Goal: Information Seeking & Learning: Learn about a topic

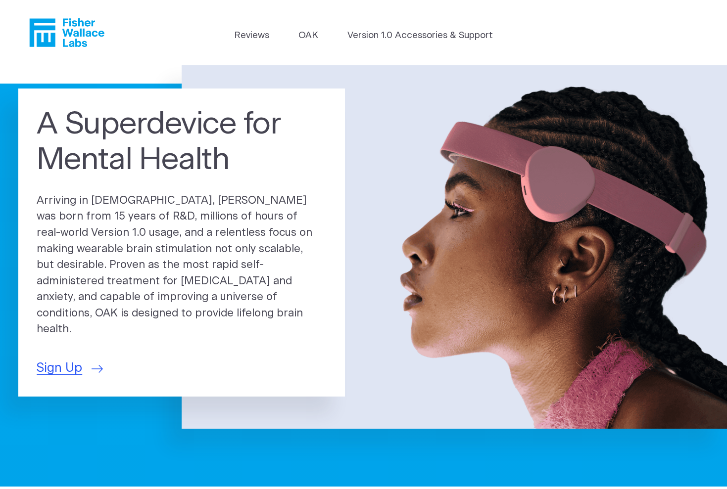
scroll to position [2, 0]
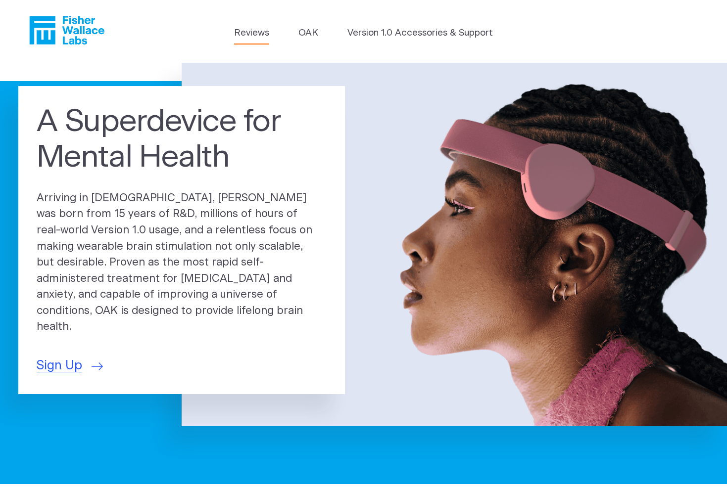
click at [252, 31] on link "Reviews" at bounding box center [251, 33] width 35 height 14
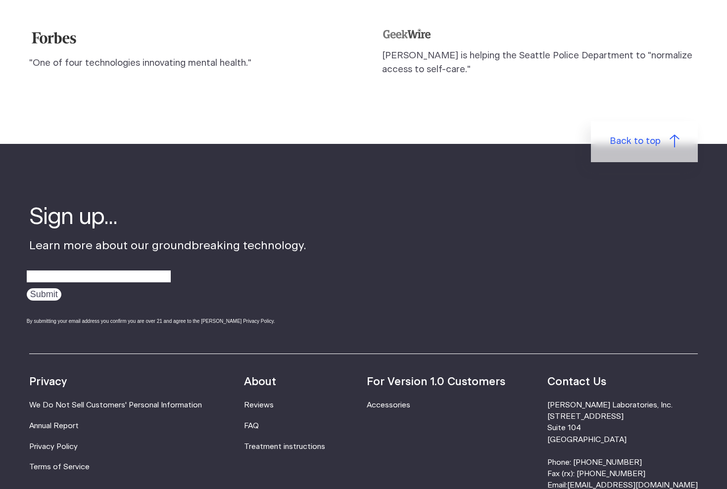
scroll to position [1097, 0]
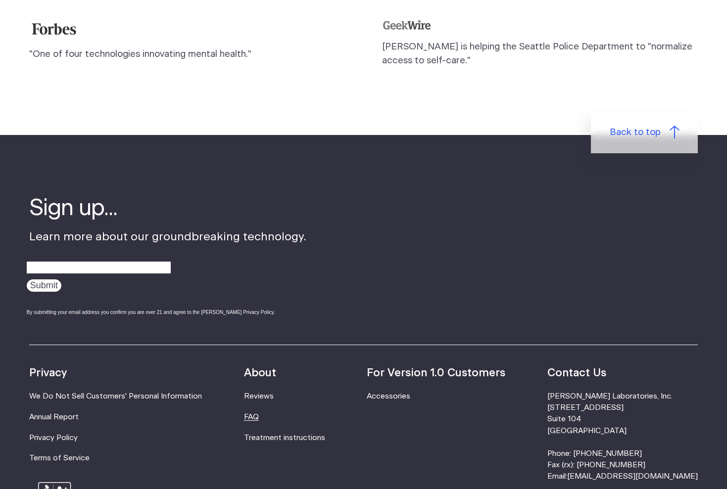
click at [259, 414] on link "FAQ" at bounding box center [251, 417] width 15 height 7
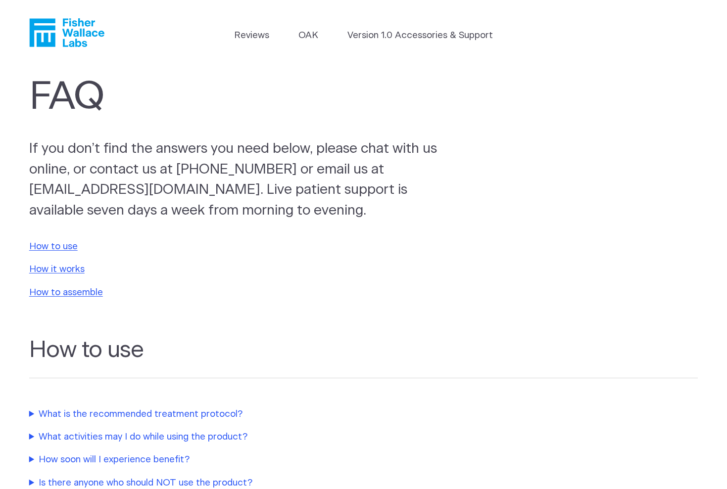
click at [79, 22] on icon "Fisher Wallace" at bounding box center [71, 32] width 68 height 29
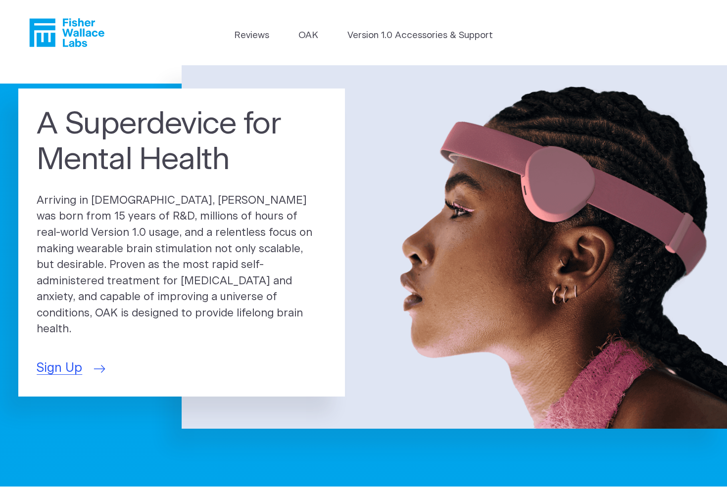
click at [45, 359] on span "Sign Up" at bounding box center [60, 368] width 46 height 19
